Goal: Information Seeking & Learning: Find specific fact

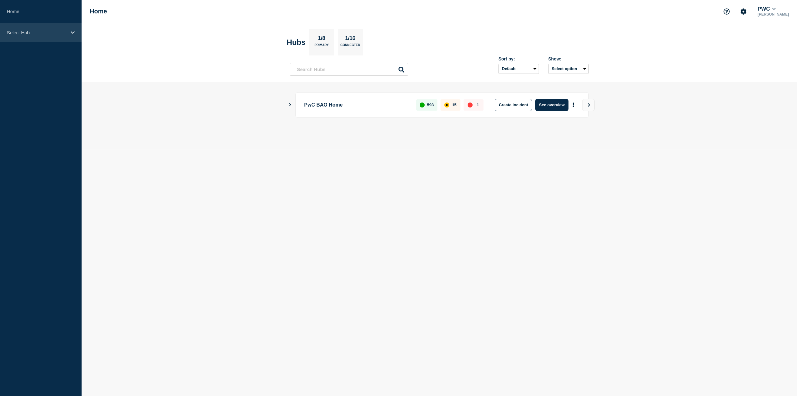
click at [32, 37] on div "Select Hub" at bounding box center [41, 32] width 82 height 19
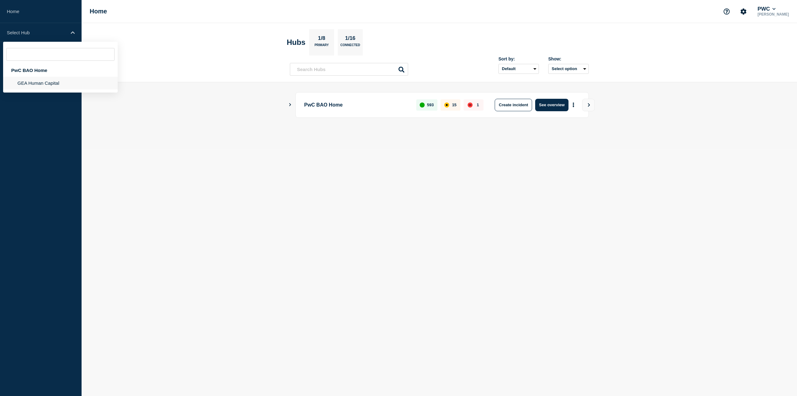
click at [32, 81] on li "GEA Human Capital" at bounding box center [60, 83] width 115 height 13
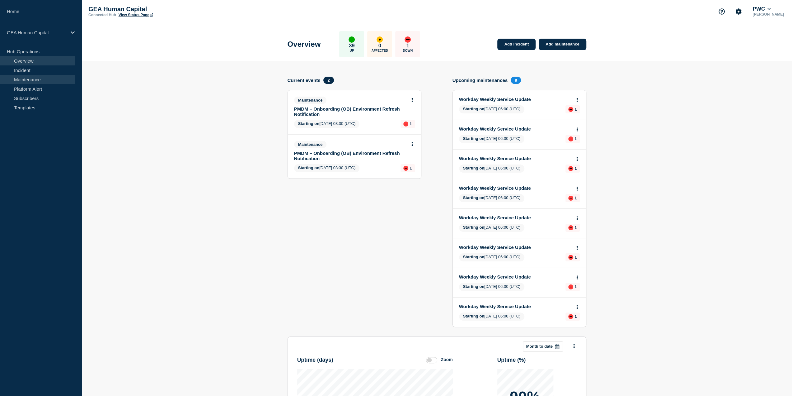
click at [39, 77] on link "Maintenance" at bounding box center [37, 79] width 75 height 9
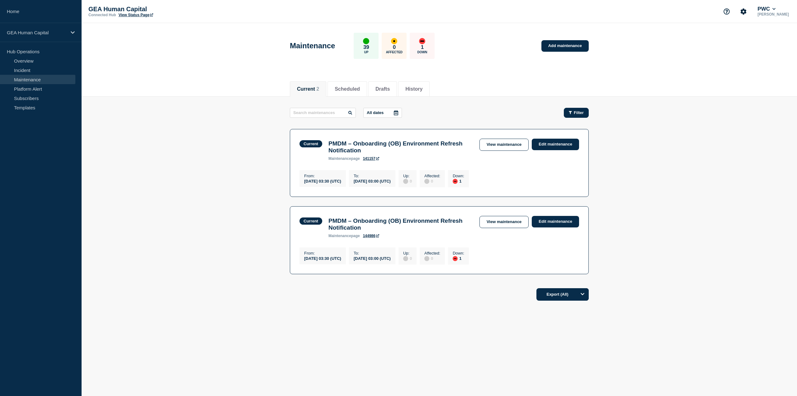
click at [573, 109] on button "Filter" at bounding box center [576, 113] width 25 height 10
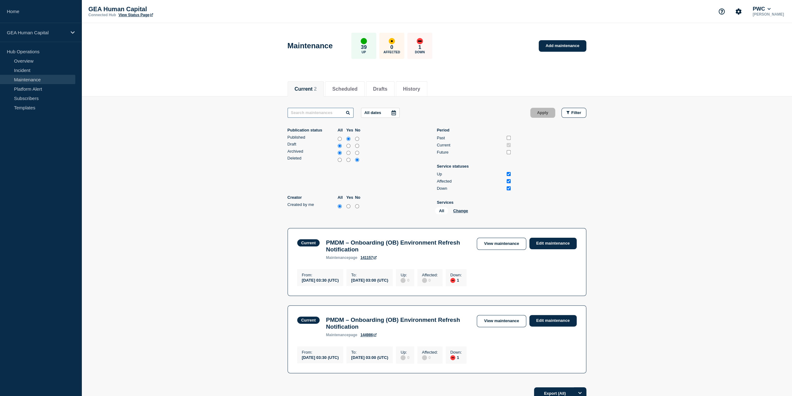
click at [321, 112] on input "text" at bounding box center [321, 113] width 66 height 10
type input "pmdm"
drag, startPoint x: 319, startPoint y: 112, endPoint x: 254, endPoint y: 111, distance: 65.4
click at [254, 111] on main "pmdm All dates Apply Filter Publication status All Yes No Published Draft Archi…" at bounding box center [437, 239] width 711 height 286
click at [586, 112] on main "All dates Apply Filter Publication status All Yes No Published Draft Archived D…" at bounding box center [437, 239] width 711 height 286
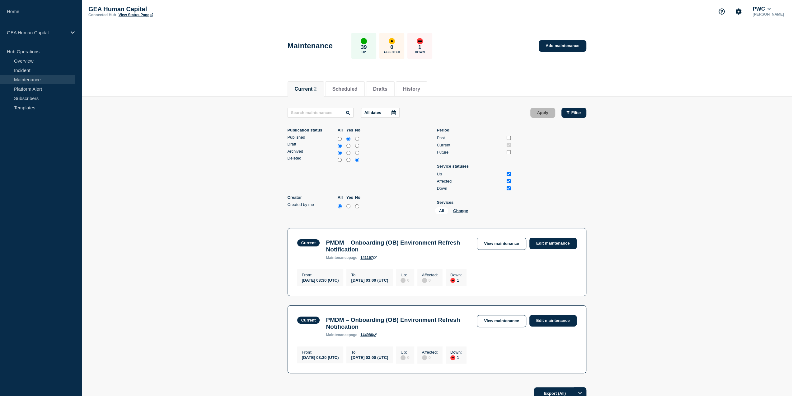
click at [573, 112] on span "Filter" at bounding box center [576, 112] width 10 height 5
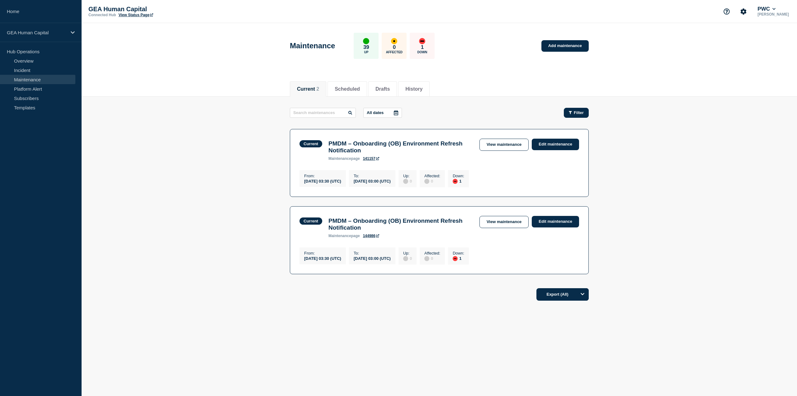
click at [573, 112] on div "Filter" at bounding box center [576, 112] width 15 height 5
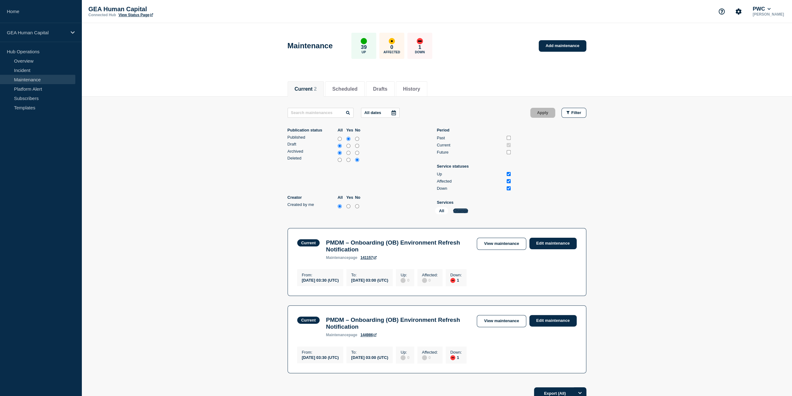
click at [459, 211] on button "Change" at bounding box center [460, 210] width 15 height 5
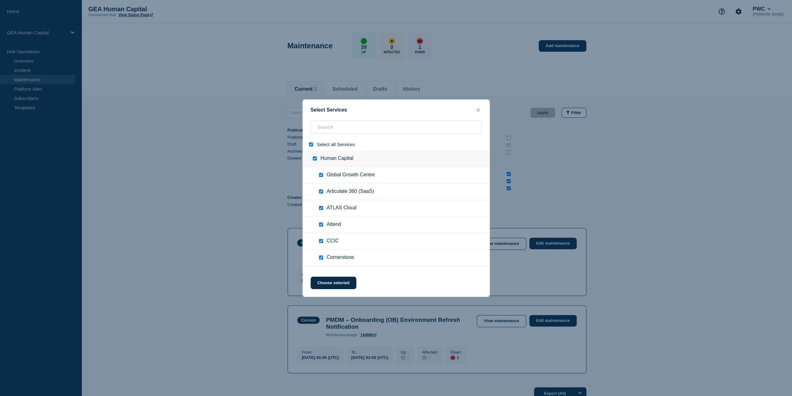
click at [311, 145] on input "select all" at bounding box center [311, 144] width 4 height 4
checkbox input "false"
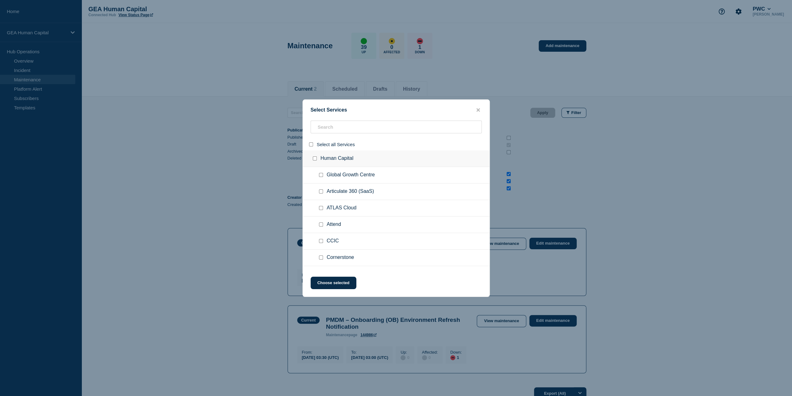
checkbox input "false"
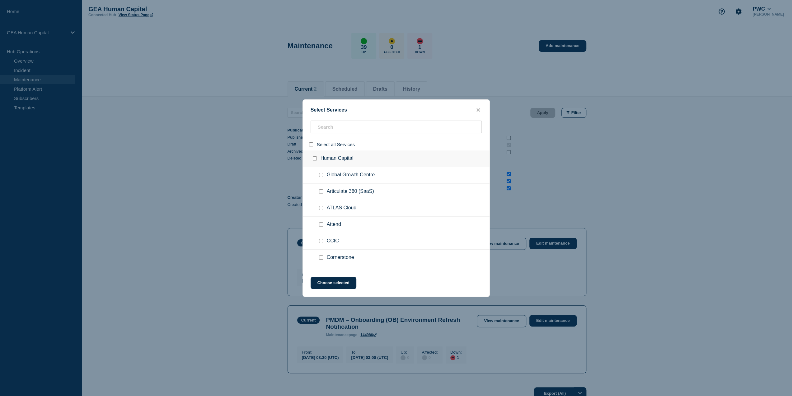
checkbox input "false"
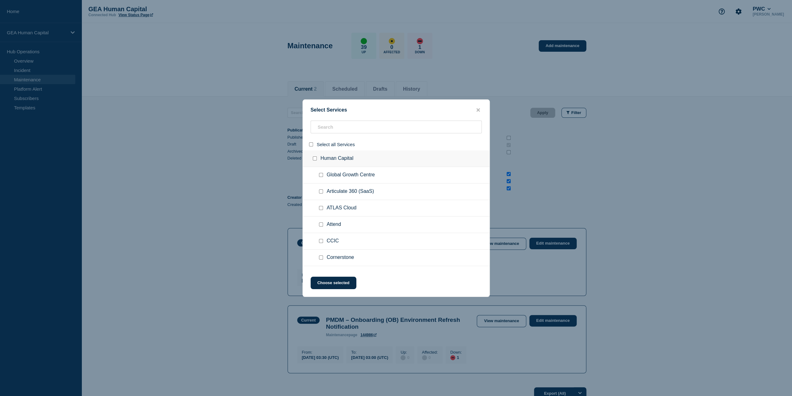
checkbox input "false"
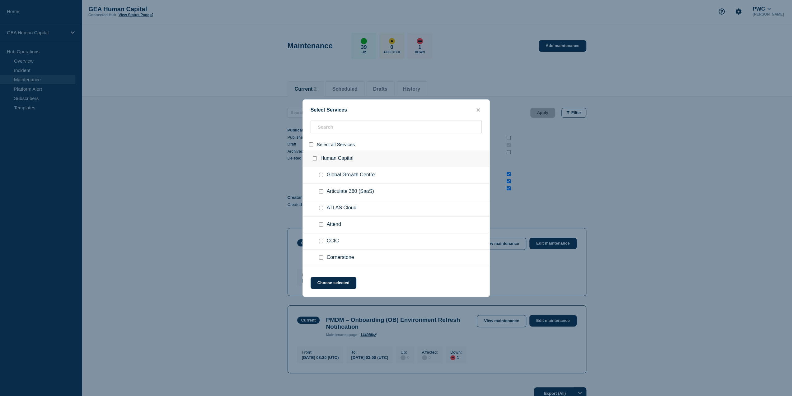
checkbox input "false"
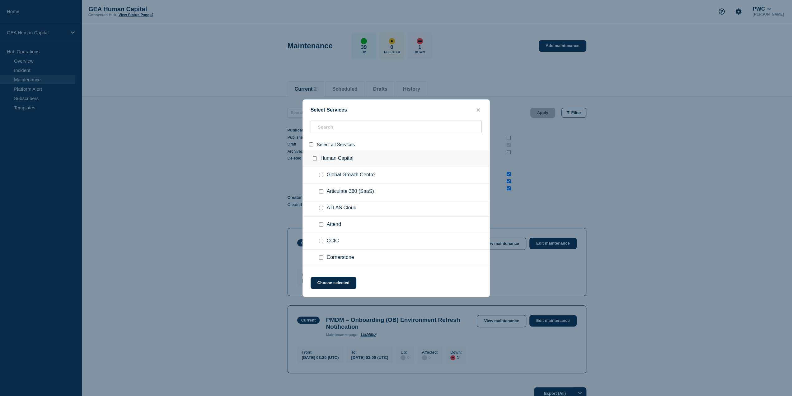
checkbox input "false"
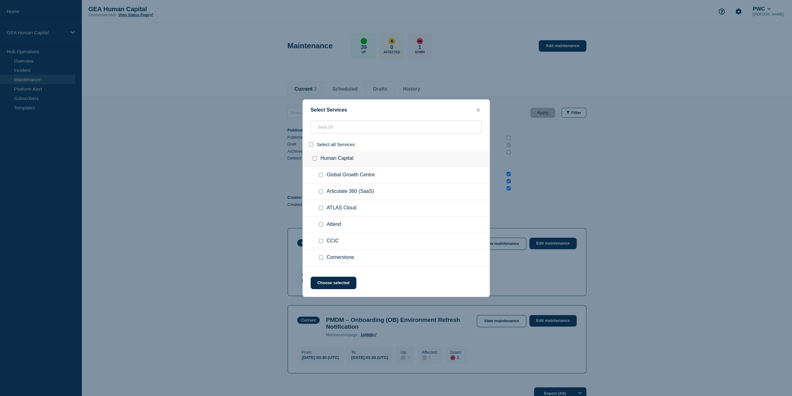
checkbox input "false"
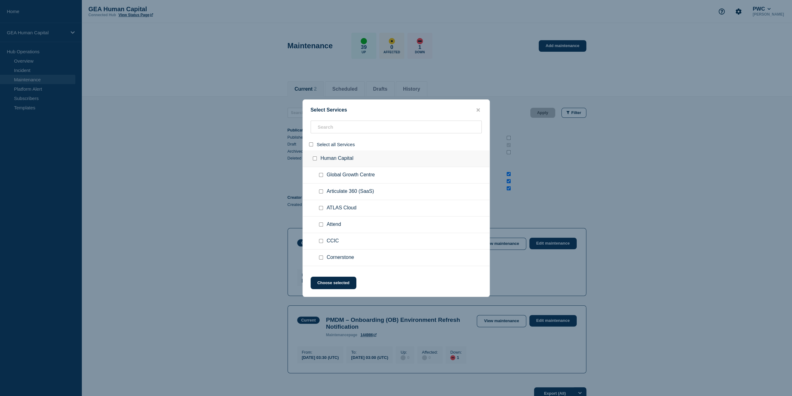
checkbox input "false"
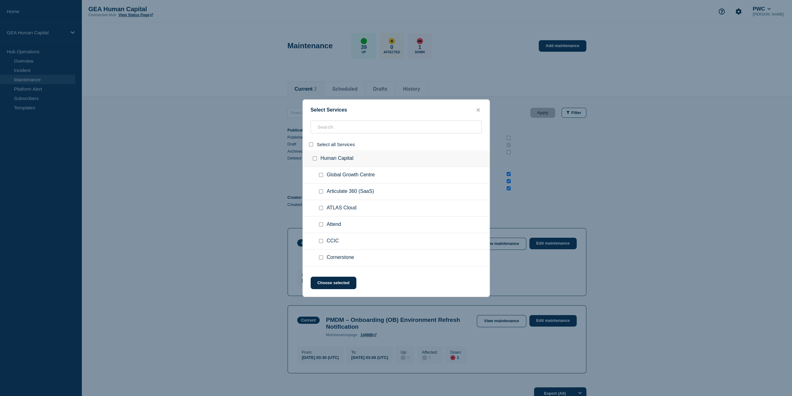
checkbox input "false"
click at [332, 128] on input "search" at bounding box center [396, 126] width 171 height 13
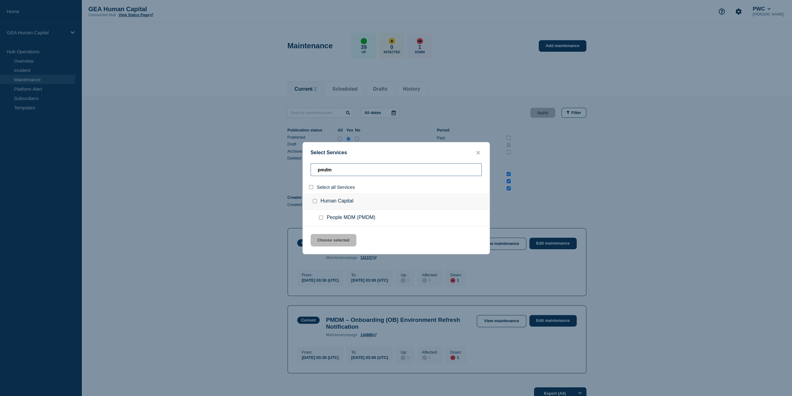
type input "pmdm"
click at [311, 185] on input "select all" at bounding box center [311, 187] width 4 height 4
checkbox input "true"
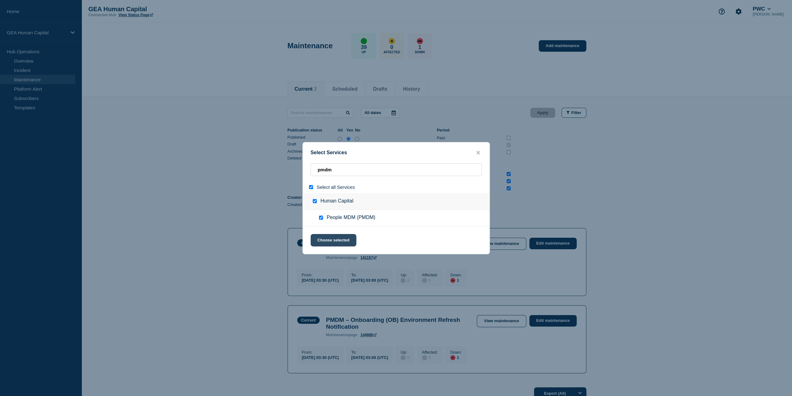
click at [334, 246] on button "Choose selected" at bounding box center [334, 240] width 46 height 12
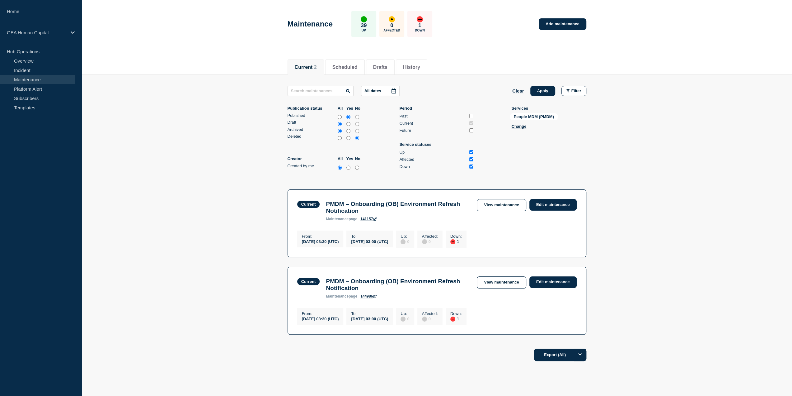
scroll to position [52, 0]
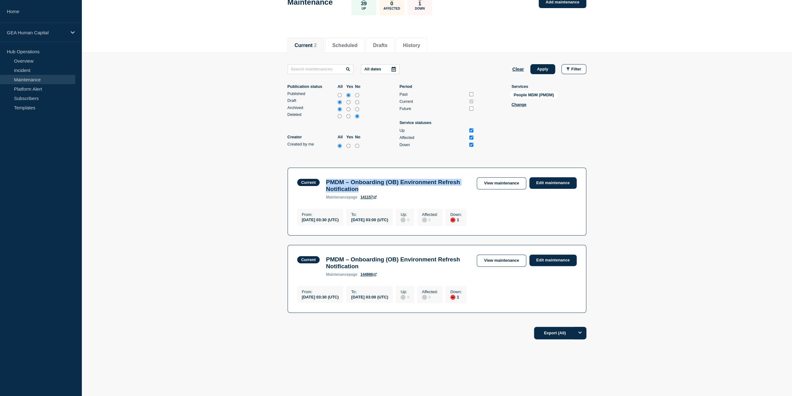
drag, startPoint x: 325, startPoint y: 174, endPoint x: 395, endPoint y: 185, distance: 70.6
click at [395, 185] on div "PMDM – Onboarding (OB) Environment Refresh Notification maintenance page 141157" at bounding box center [398, 189] width 151 height 21
copy h3 "PMDM – Onboarding (OB) Environment Refresh Notification"
